Goal: Find specific page/section: Find specific page/section

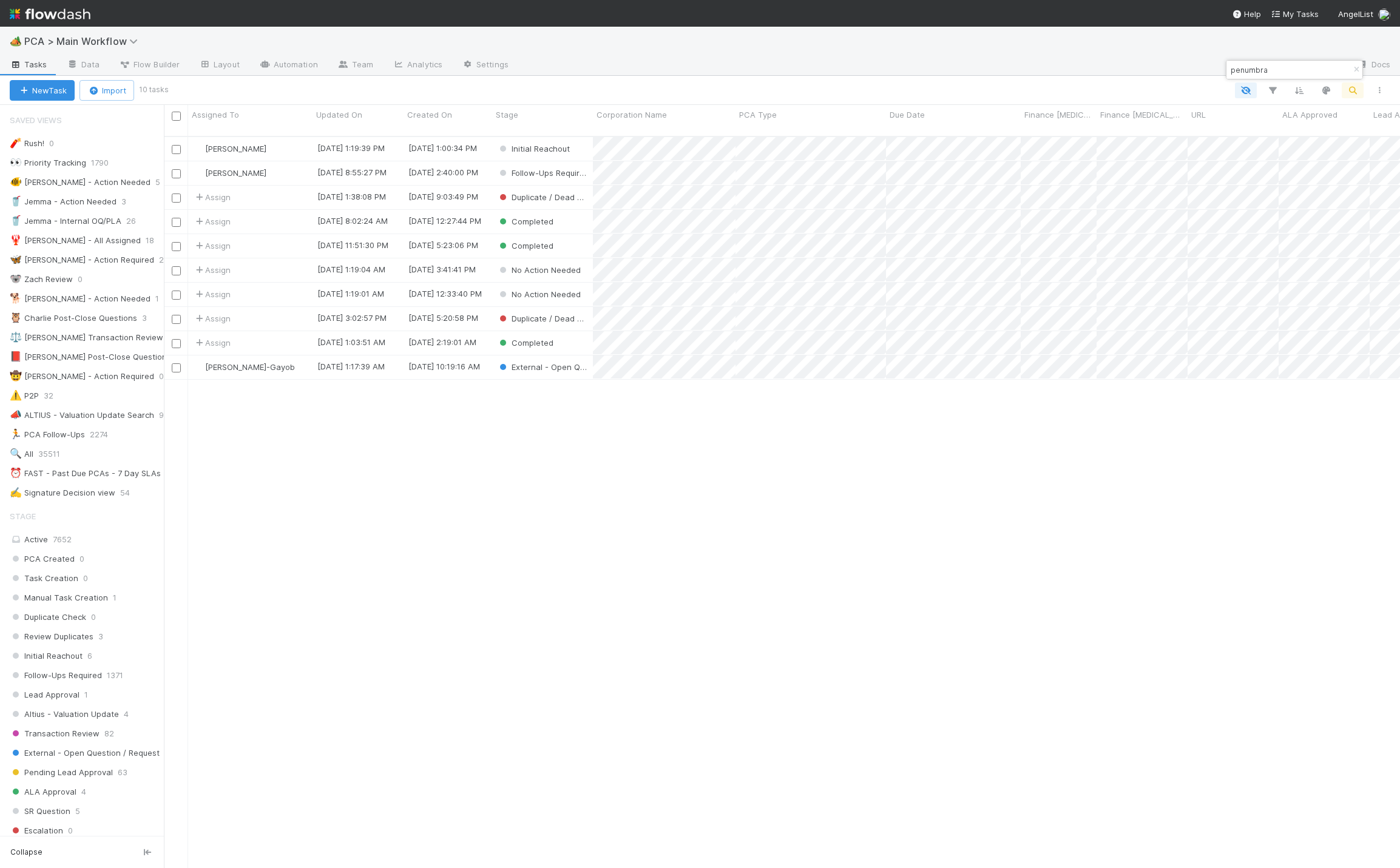
scroll to position [726, 1222]
drag, startPoint x: 1357, startPoint y: 67, endPoint x: 1338, endPoint y: 71, distance: 19.4
click at [1357, 67] on icon "button" at bounding box center [1356, 69] width 12 height 7
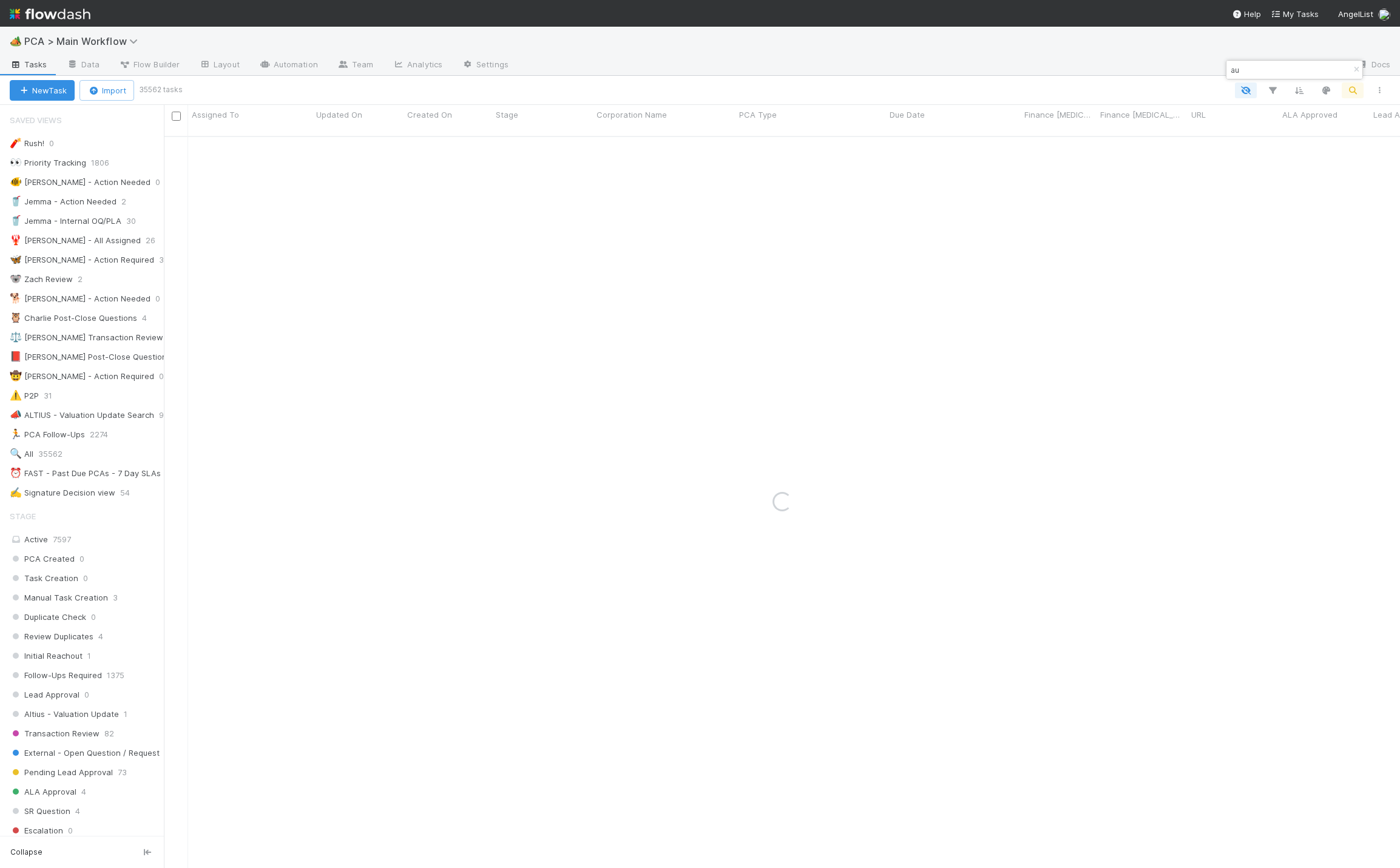
type input "a"
drag, startPoint x: 1271, startPoint y: 69, endPoint x: 1194, endPoint y: 73, distance: 77.1
click at [1202, 70] on body "🏕️ PCA > Main Workflow Tasks Data Flow Builder Layout Automation Team Analytics…" at bounding box center [700, 434] width 1400 height 868
drag, startPoint x: 1266, startPoint y: 75, endPoint x: 1226, endPoint y: 71, distance: 40.2
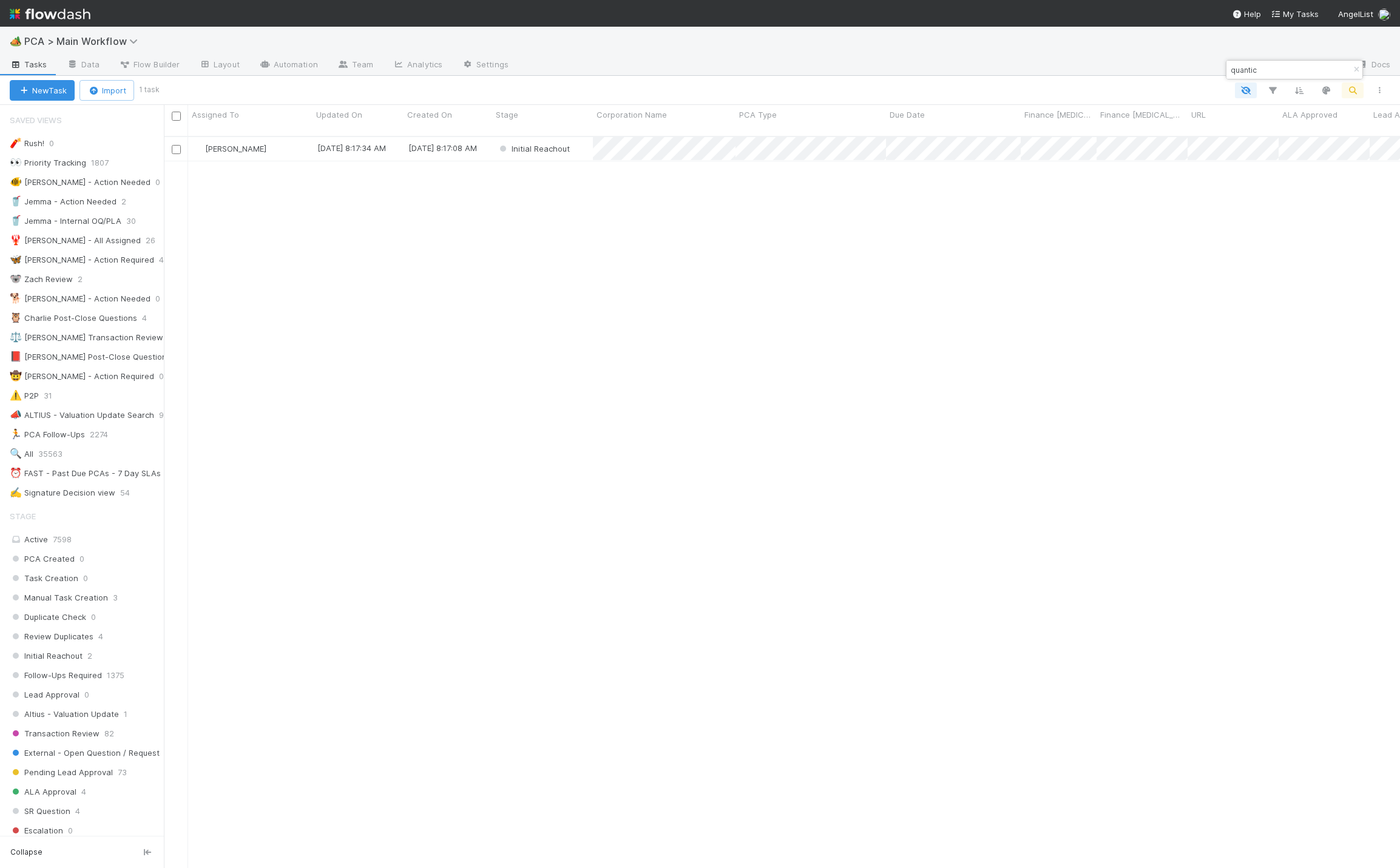
click at [1227, 71] on div "quantic" at bounding box center [1288, 70] width 123 height 14
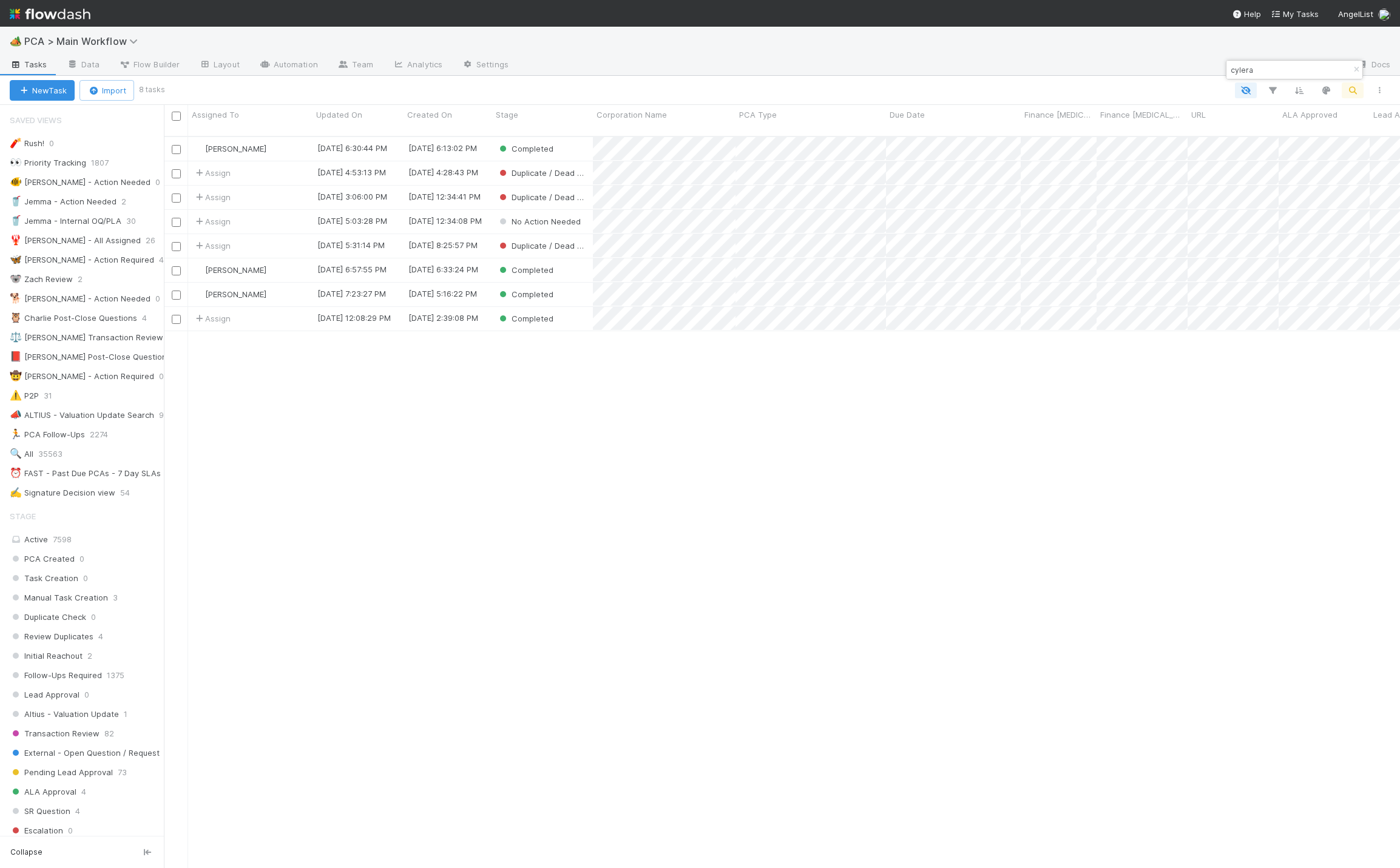
scroll to position [726, 1222]
type input "cylera"
click at [290, 137] on div "[PERSON_NAME]" at bounding box center [250, 149] width 125 height 24
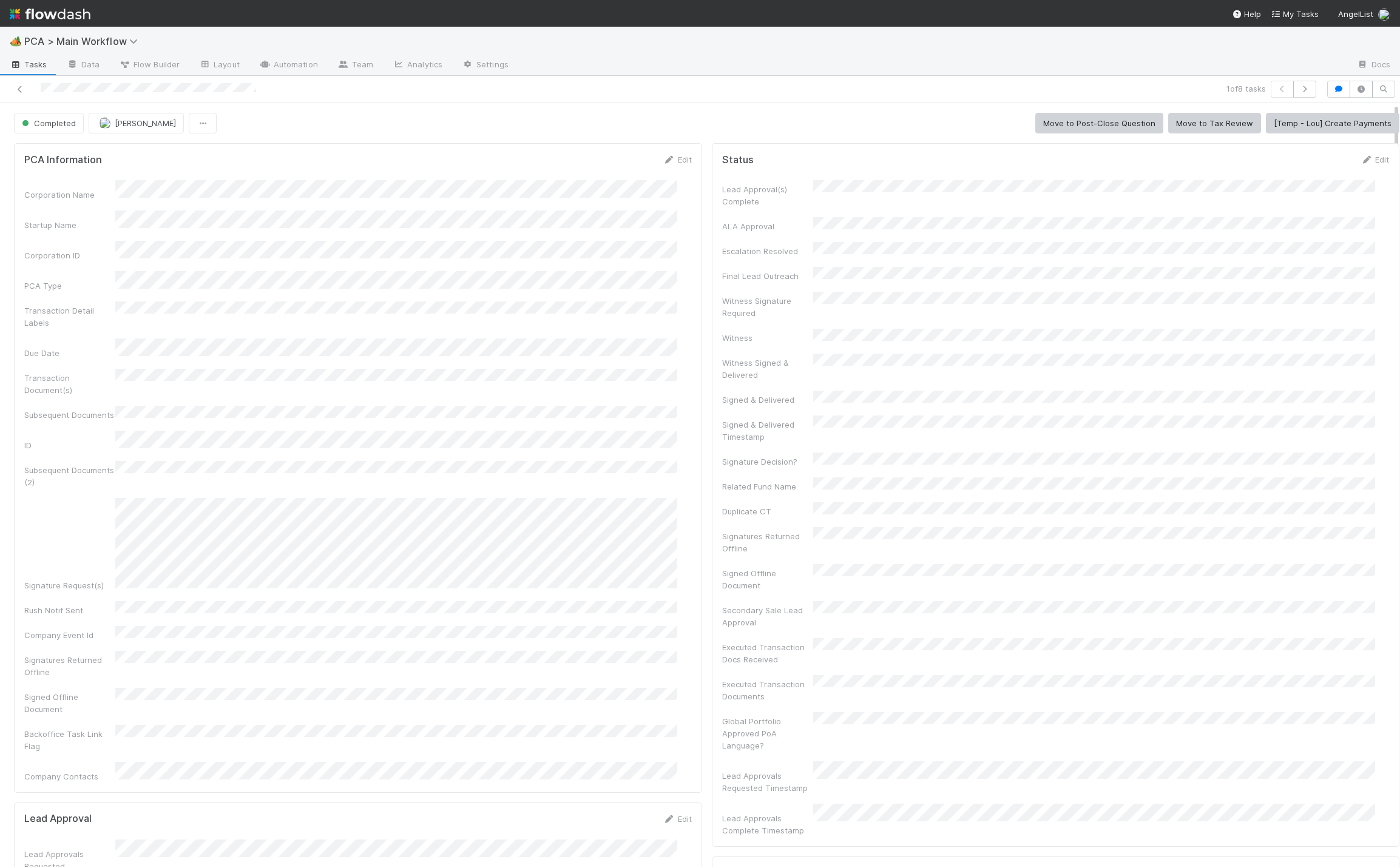
scroll to position [1012, 0]
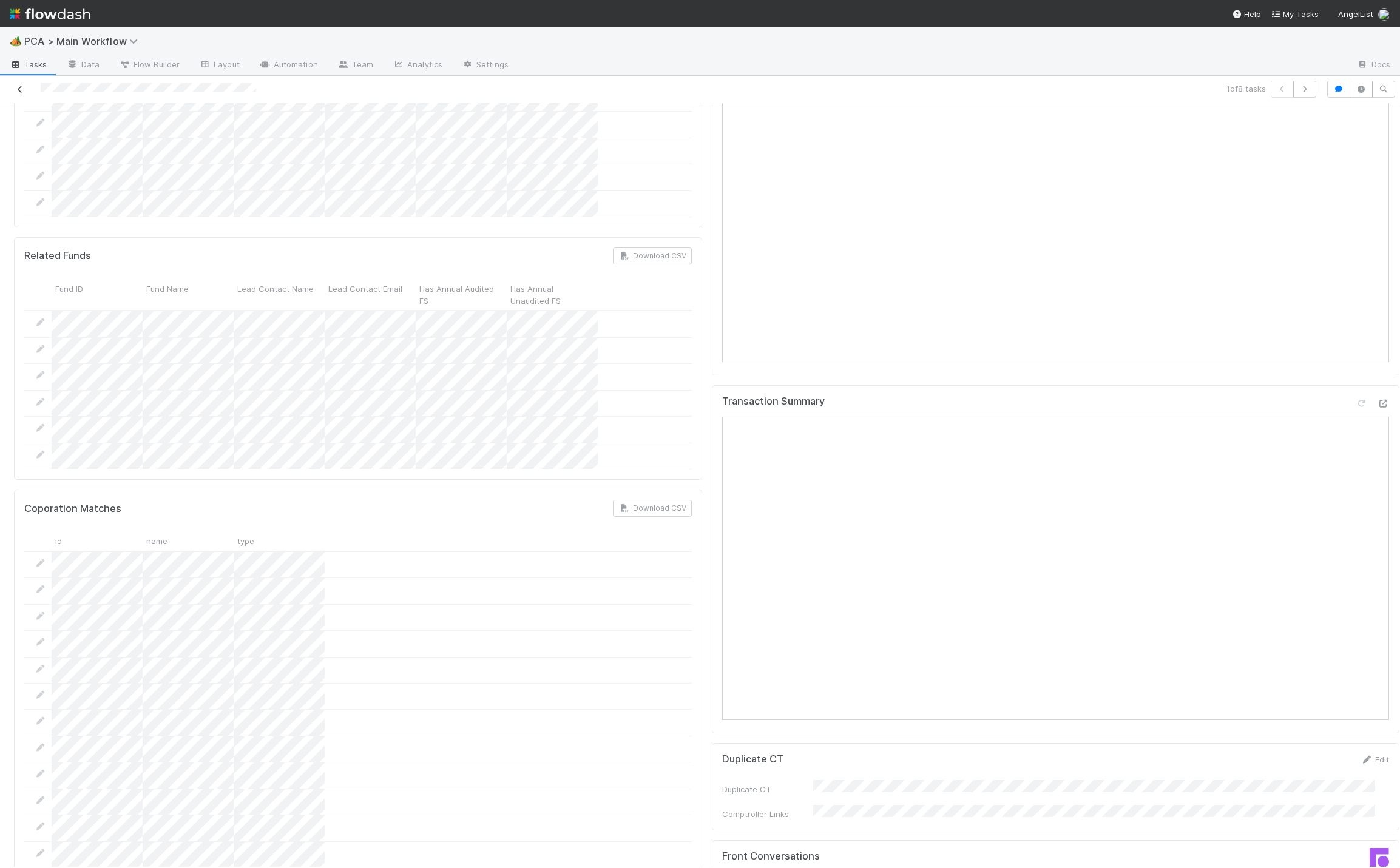
click at [20, 83] on link at bounding box center [20, 89] width 12 height 12
